Goal: Find contact information: Find contact information

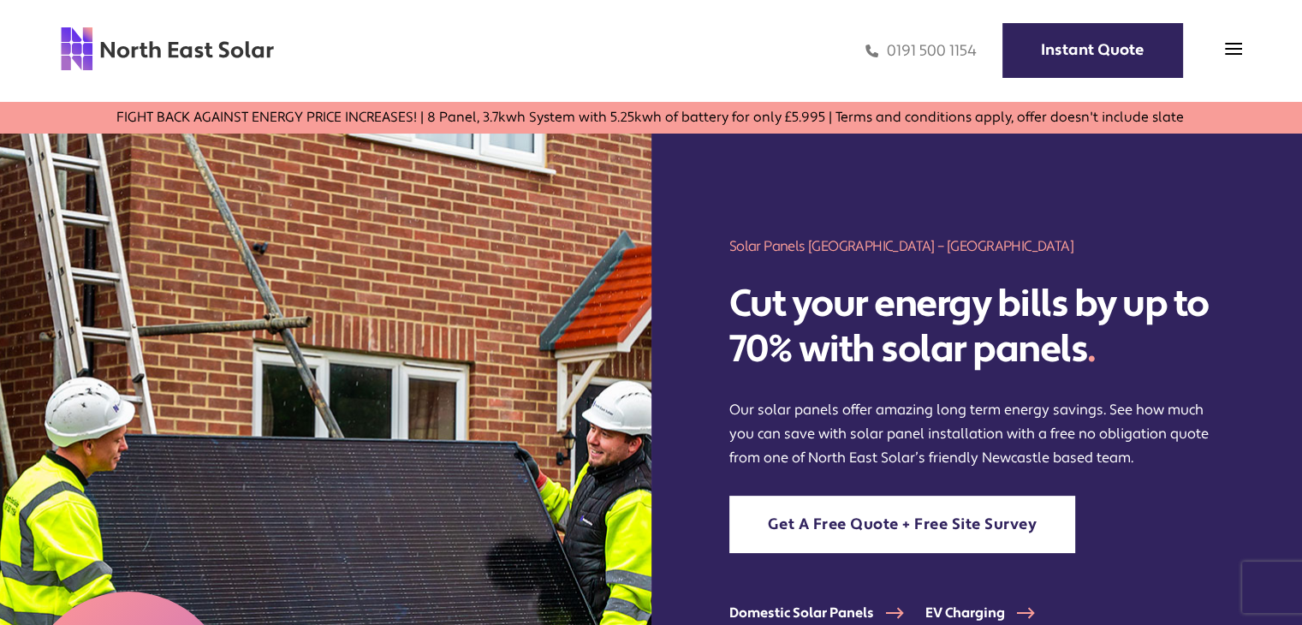
click at [120, 97] on div "Home Domestic Domestic Solar Panels Domestic Solar Finance Process Commercial C…" at bounding box center [651, 51] width 1302 height 102
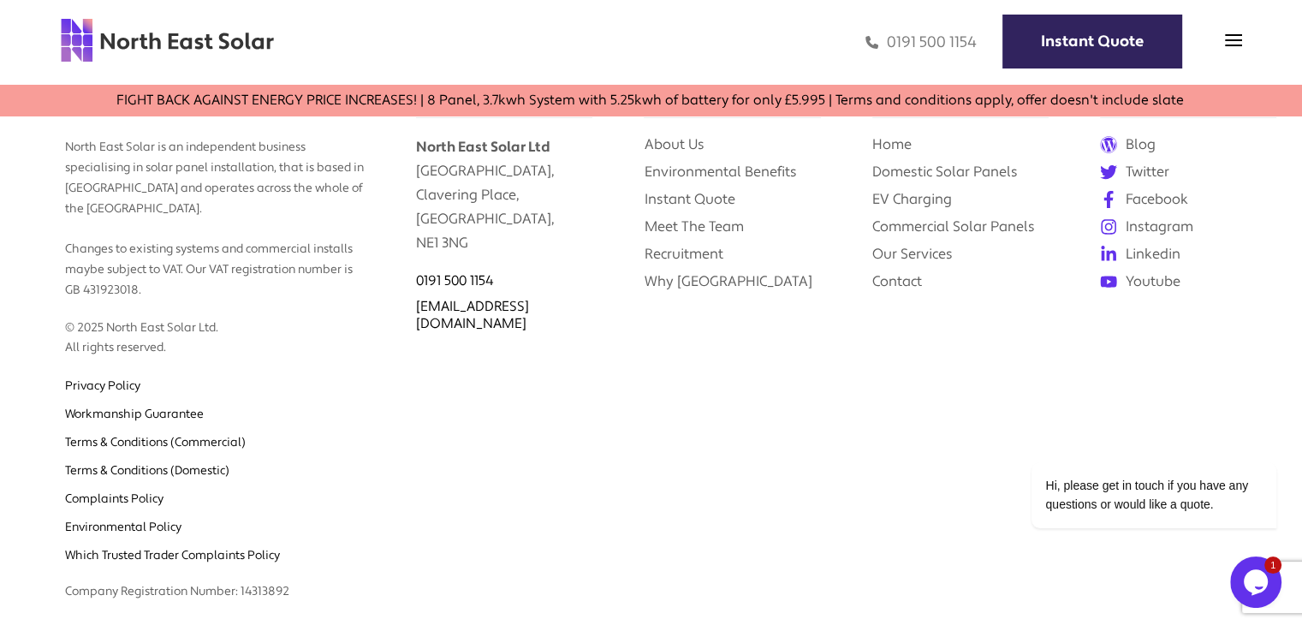
scroll to position [7202, 0]
drag, startPoint x: 586, startPoint y: 276, endPoint x: 418, endPoint y: 273, distance: 168.6
click at [418, 300] on div "[EMAIL_ADDRESS][DOMAIN_NAME]" at bounding box center [504, 317] width 176 height 34
copy link "[EMAIL_ADDRESS][DOMAIN_NAME]"
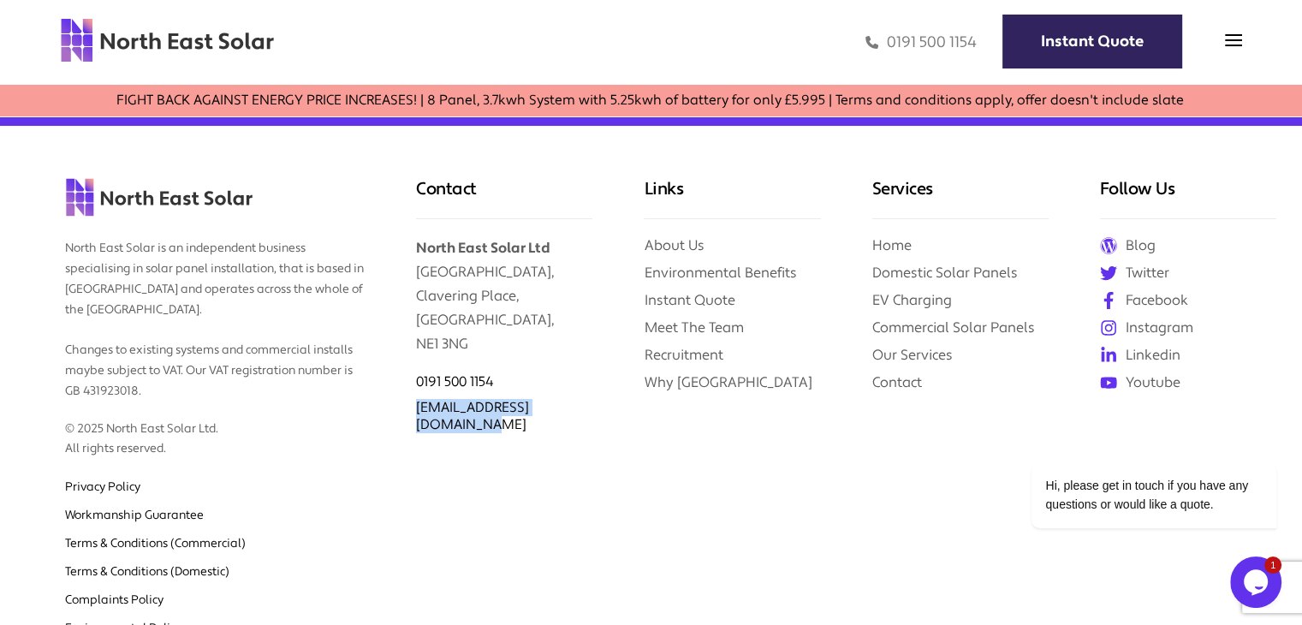
scroll to position [7104, 0]
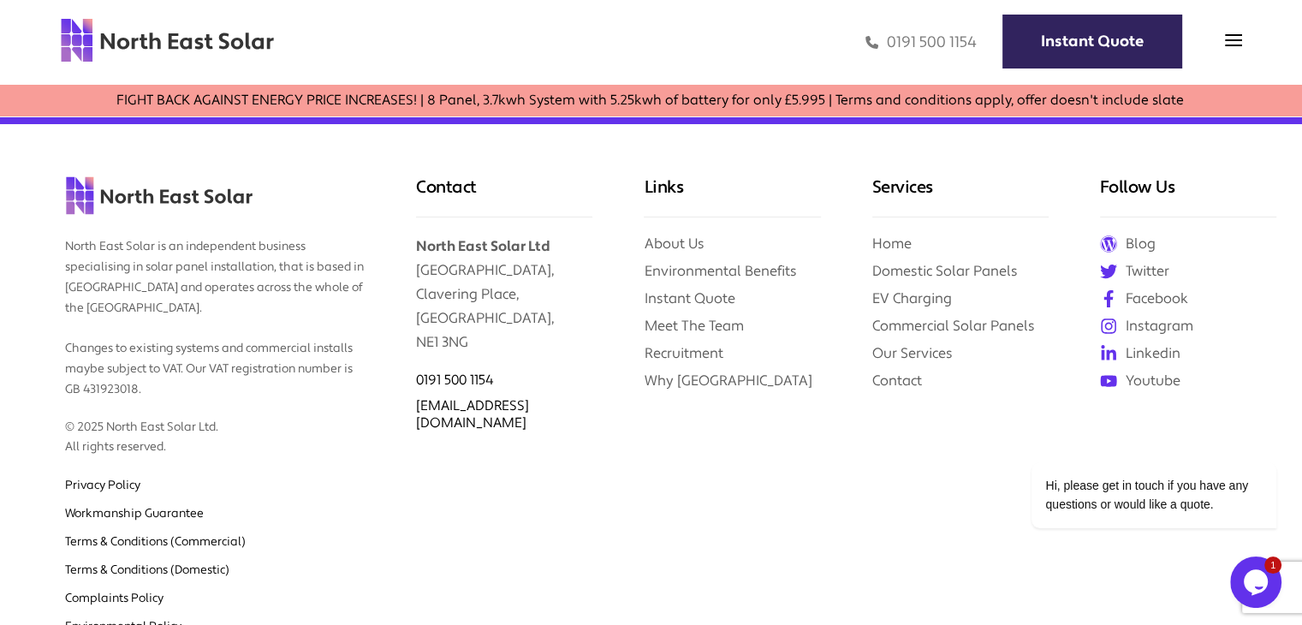
drag, startPoint x: 886, startPoint y: 42, endPoint x: 963, endPoint y: 12, distance: 82.6
click at [963, 12] on div "Home Domestic Domestic Solar Panels Domestic Solar Finance Process Commercial C…" at bounding box center [651, 42] width 1302 height 85
click at [975, 41] on div "0191 500 1154 Instant Quote" at bounding box center [758, 42] width 967 height 50
copy link "0191 500 1154"
